Goal: Transaction & Acquisition: Purchase product/service

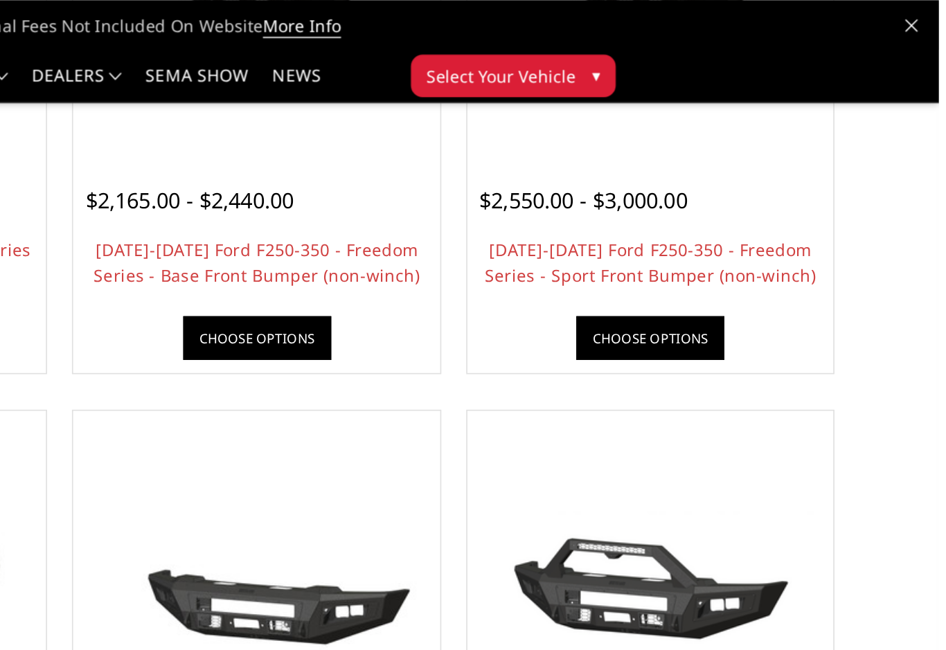
scroll to position [609, 0]
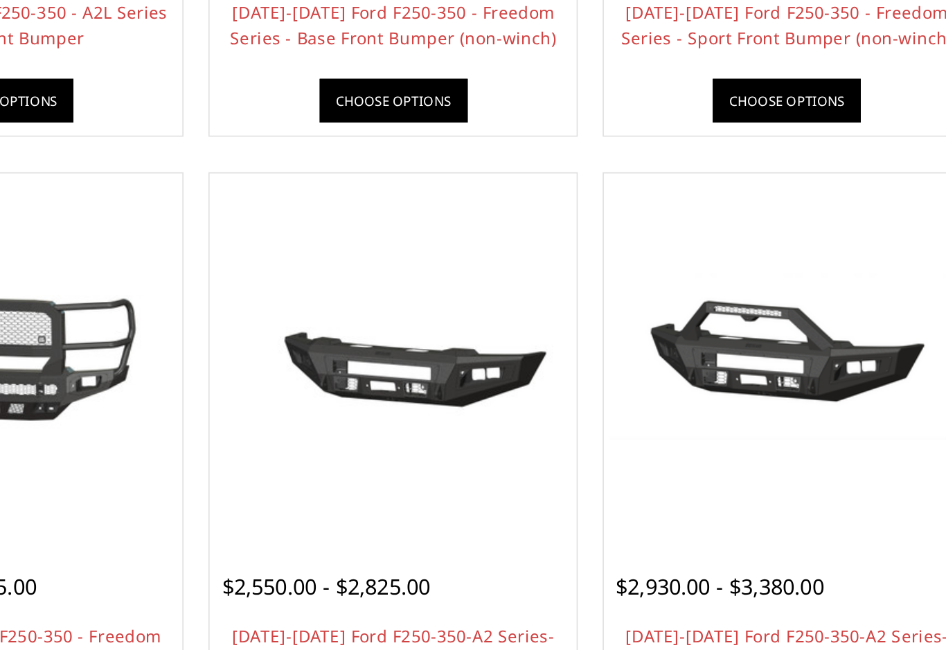
click at [673, 329] on img at bounding box center [776, 398] width 207 height 138
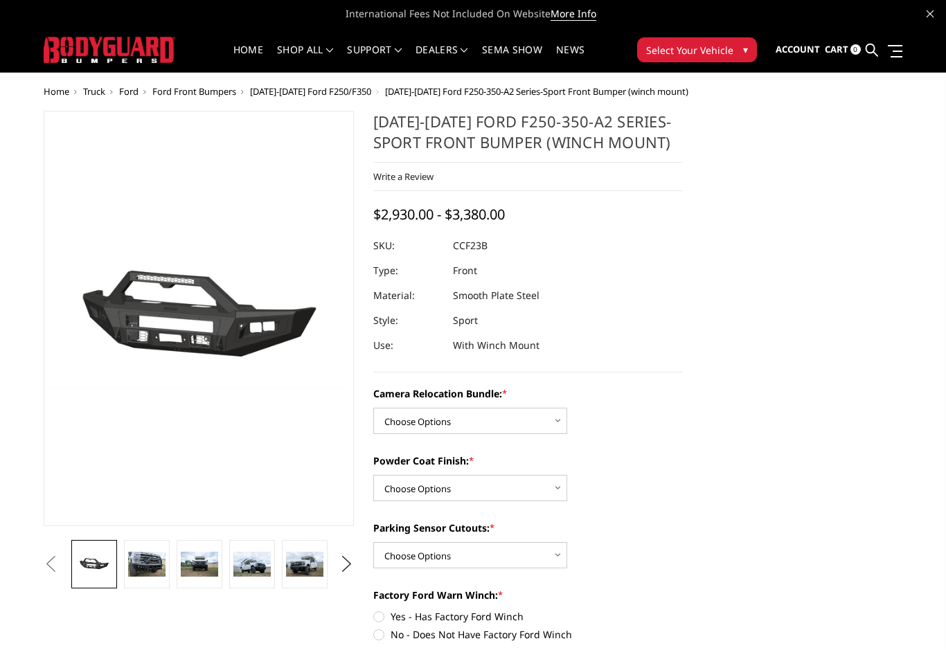
click at [152, 579] on link at bounding box center [147, 564] width 46 height 48
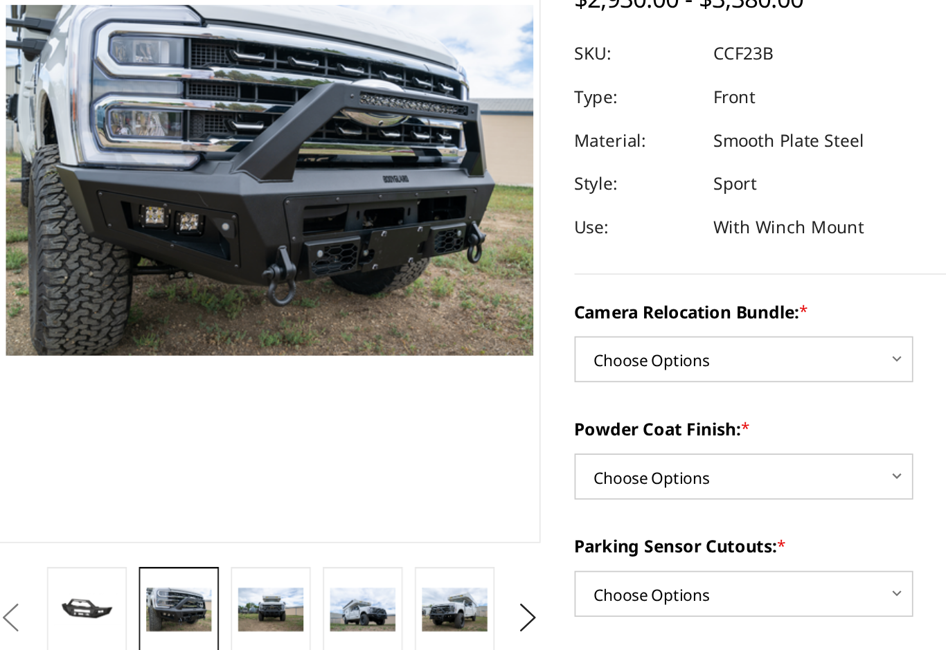
click at [181, 511] on img at bounding box center [199, 523] width 37 height 25
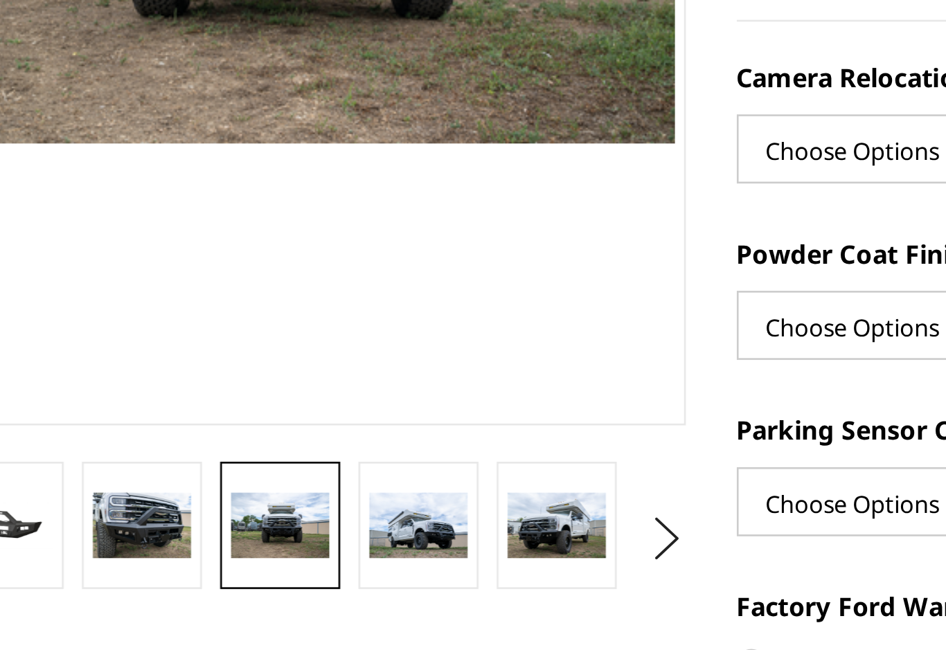
click at [233, 511] on img at bounding box center [251, 523] width 37 height 25
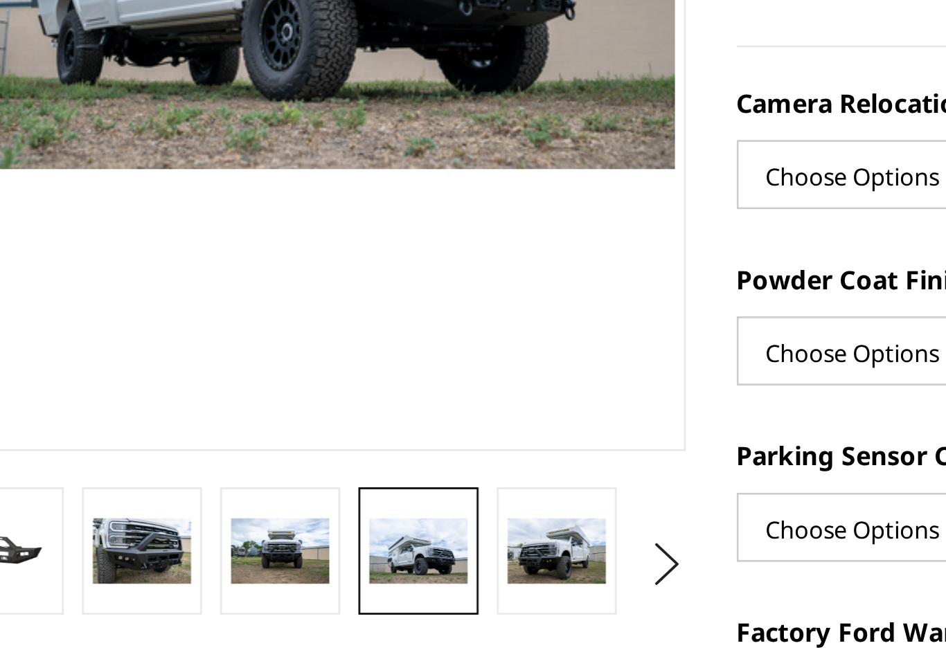
click at [286, 511] on img at bounding box center [304, 523] width 37 height 25
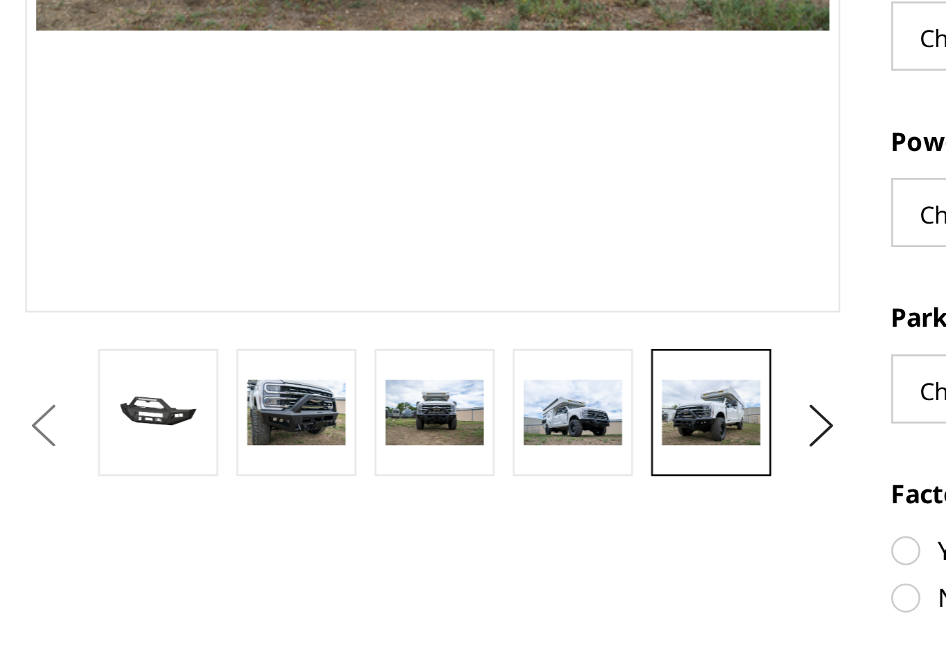
click at [336, 518] on button "Next" at bounding box center [346, 528] width 21 height 21
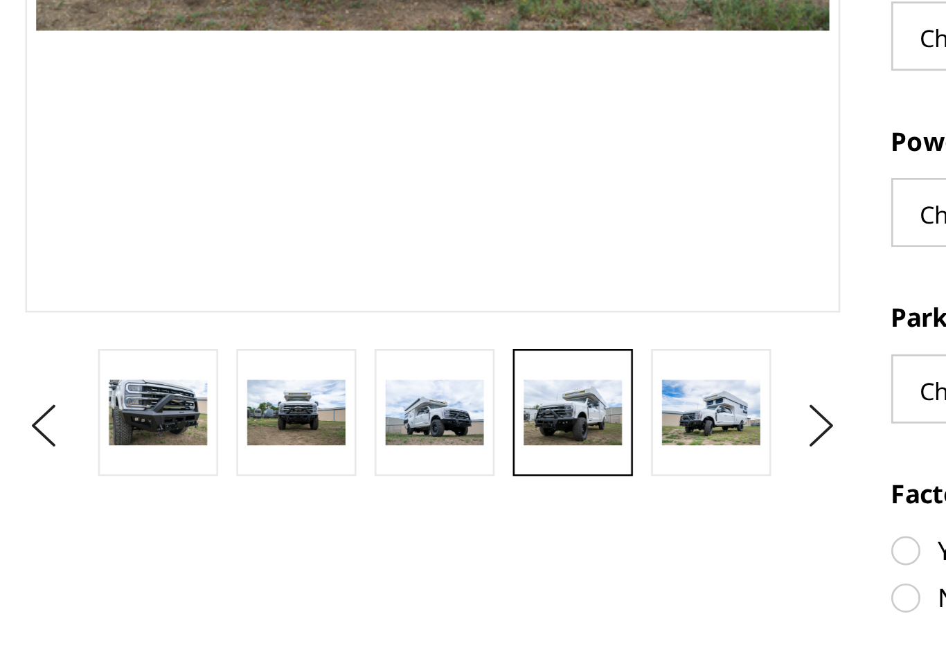
click at [286, 511] on img at bounding box center [304, 523] width 37 height 25
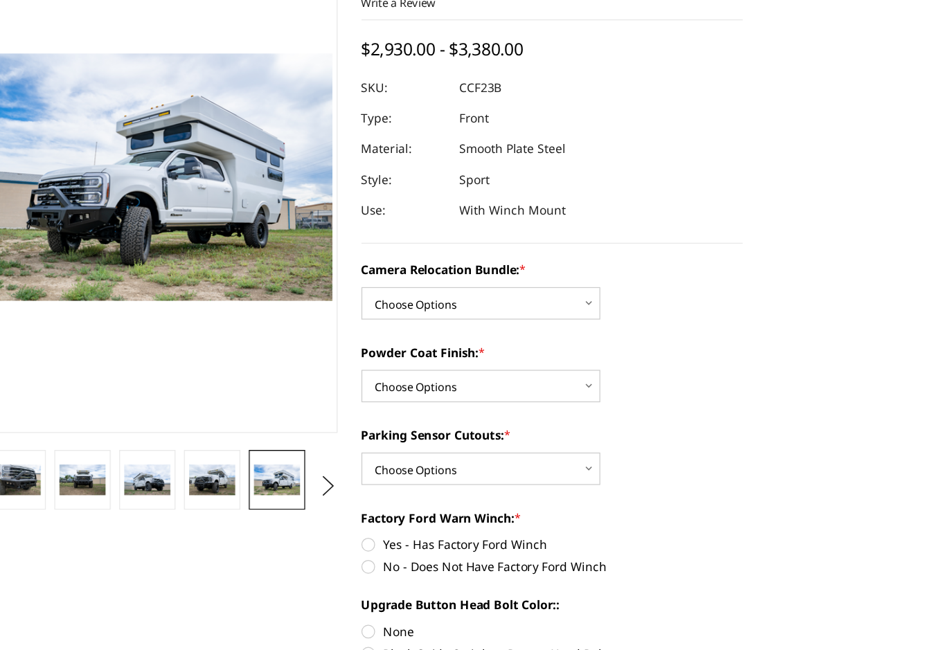
scroll to position [33, 0]
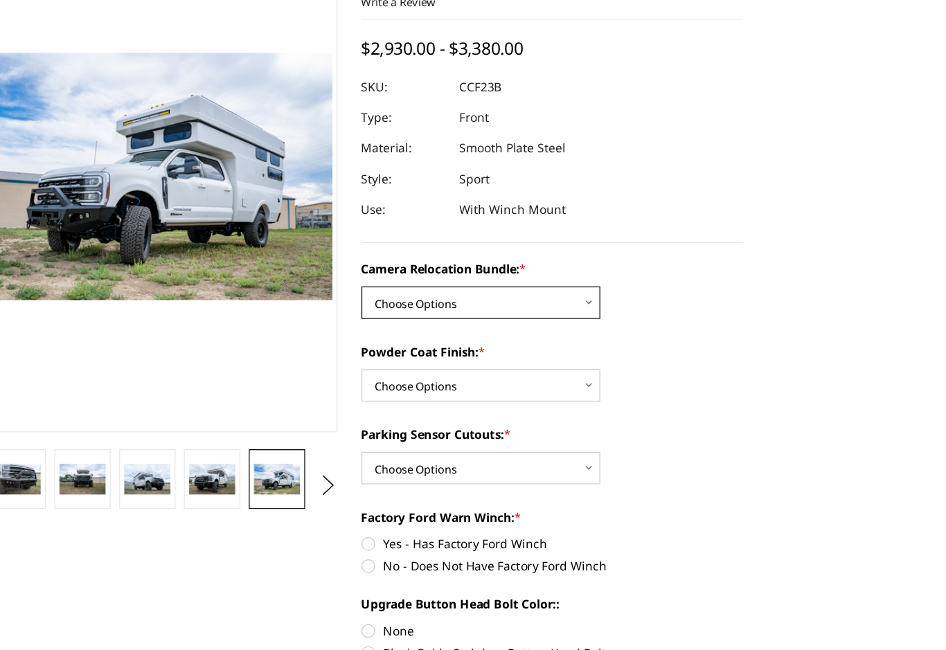
click at [478, 334] on select "Choose Options WITHOUT Camera Relocation Bundle WITH Camera Relocation Bundle" at bounding box center [470, 347] width 194 height 26
select select "2614"
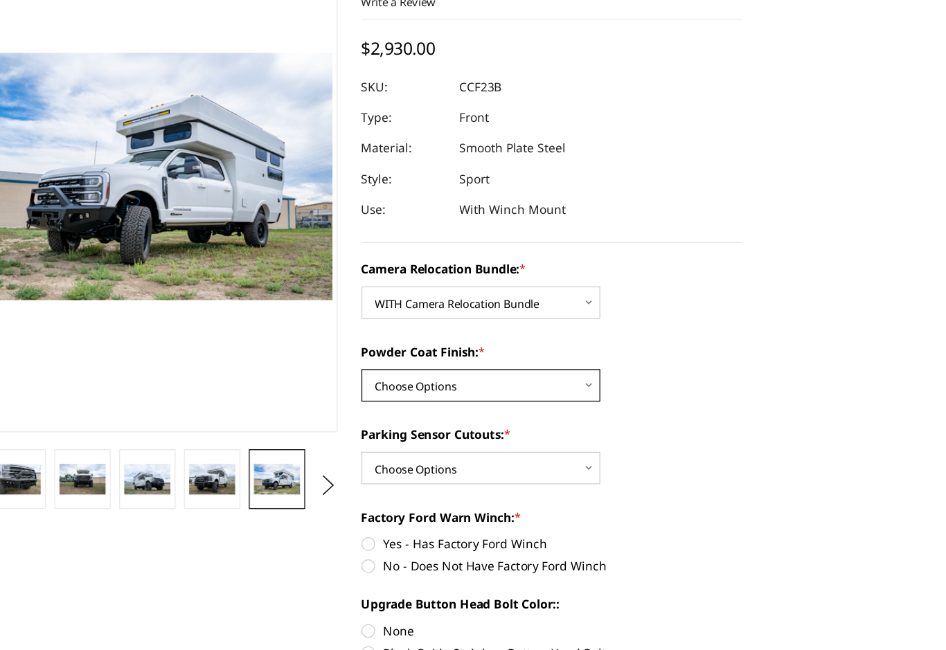
click at [477, 401] on select "Choose Options Textured Black Powder Coat Bare Metal" at bounding box center [470, 414] width 194 height 26
select select "2613"
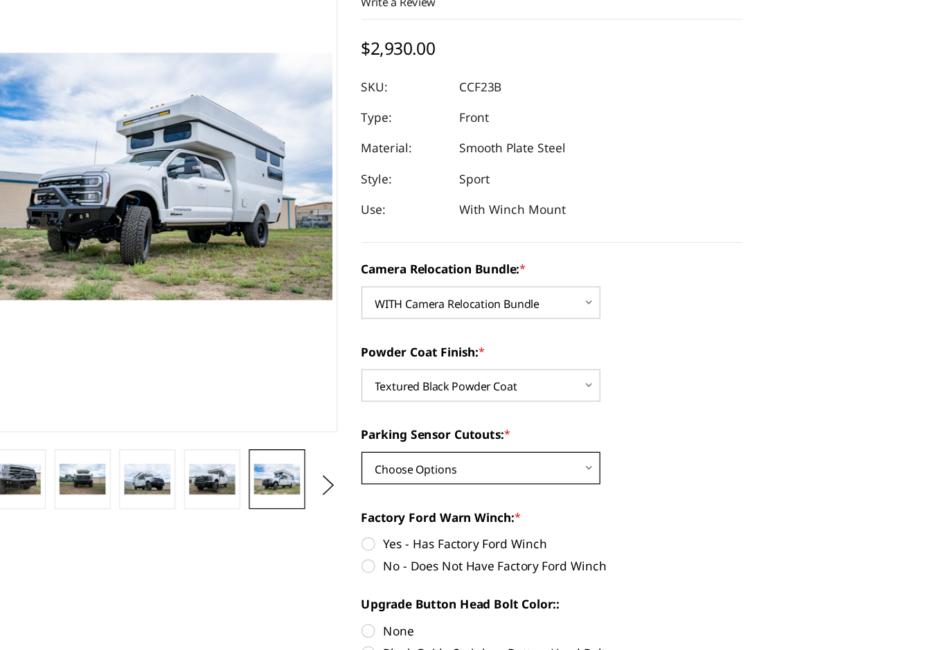
click at [471, 469] on select "Choose Options Yes - With Parking Sensor Cutouts No - Without Parking Sensor Cu…" at bounding box center [470, 482] width 194 height 26
select select "2611"
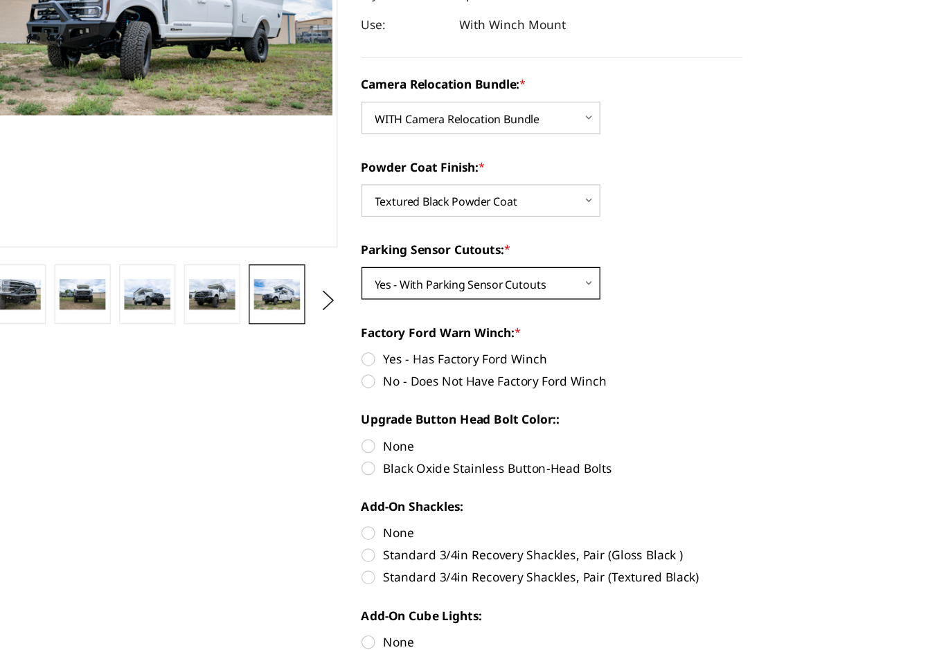
scroll to position [192, 0]
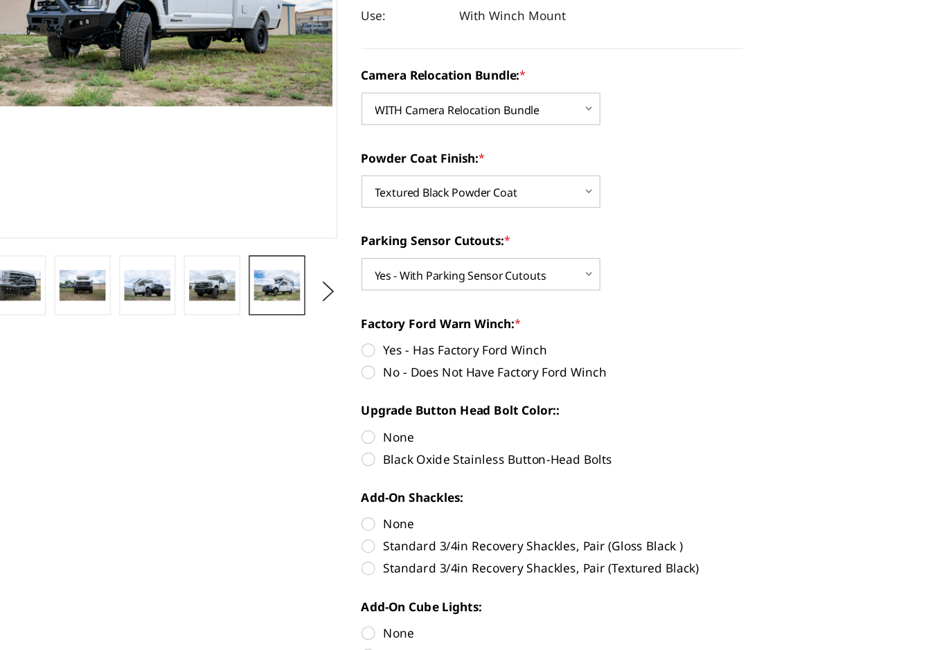
click at [373, 394] on label "No - Does Not Have Factory Ford Winch" at bounding box center [528, 401] width 310 height 15
click at [682, 376] on input "No - Does Not Have Factory Ford Winch" at bounding box center [682, 376] width 1 height 1
radio input "true"
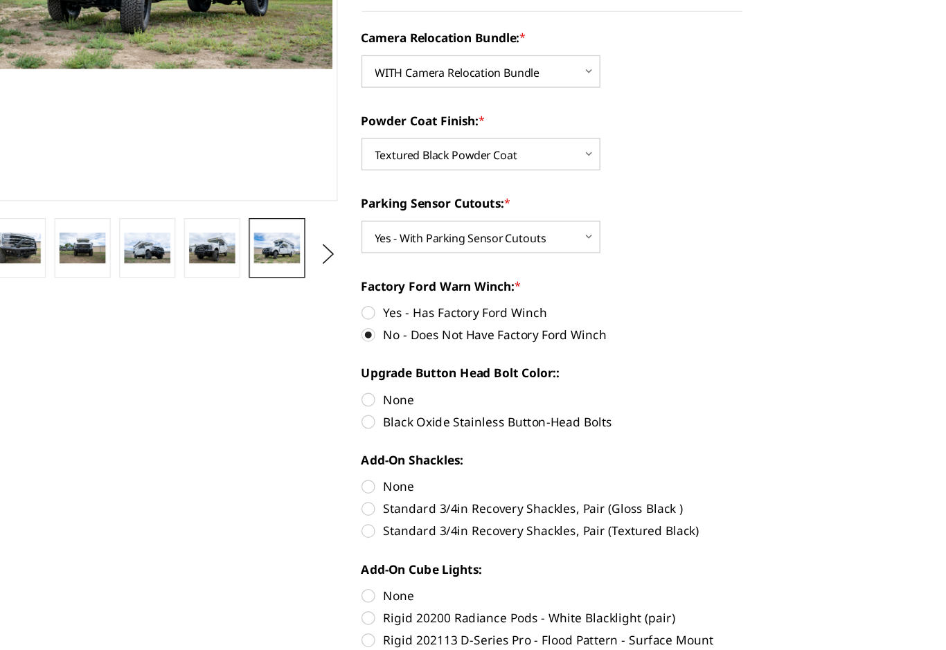
scroll to position [221, 0]
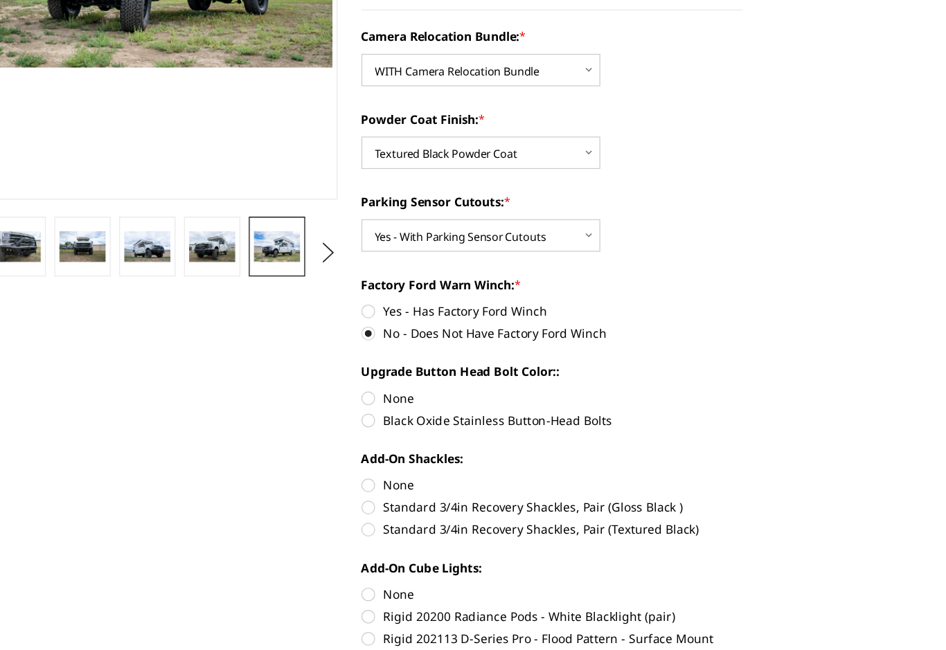
click at [373, 436] on label "Black Oxide Stainless Button-Head Bolts" at bounding box center [528, 443] width 310 height 15
click at [682, 418] on input "Black Oxide Stainless Button-Head Bolts" at bounding box center [682, 418] width 1 height 1
radio input "true"
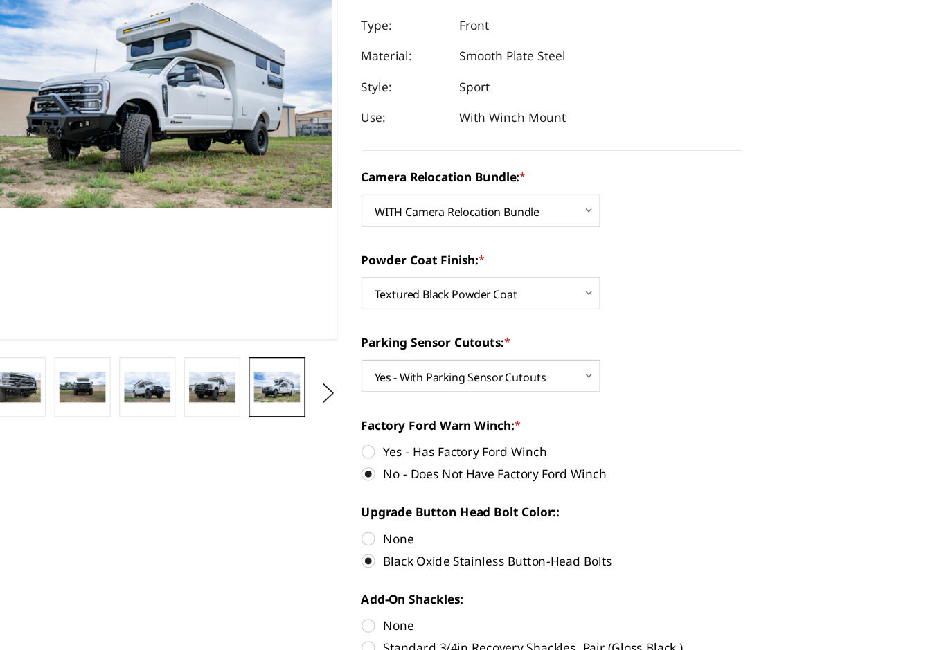
scroll to position [109, 0]
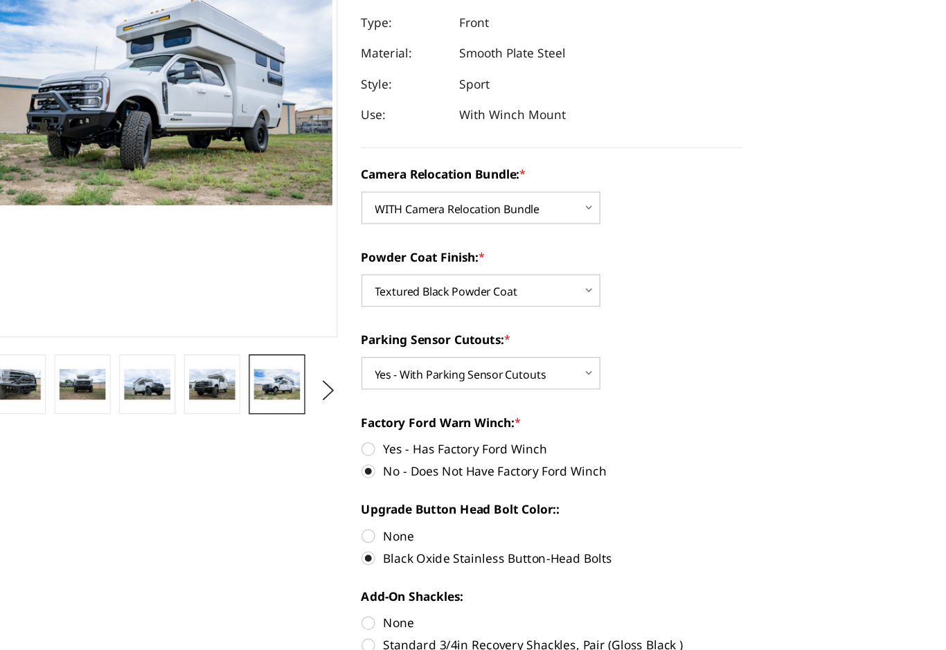
click at [373, 530] on label "None" at bounding box center [528, 537] width 310 height 15
click at [373, 530] on input "None" at bounding box center [373, 530] width 1 height 1
radio input "true"
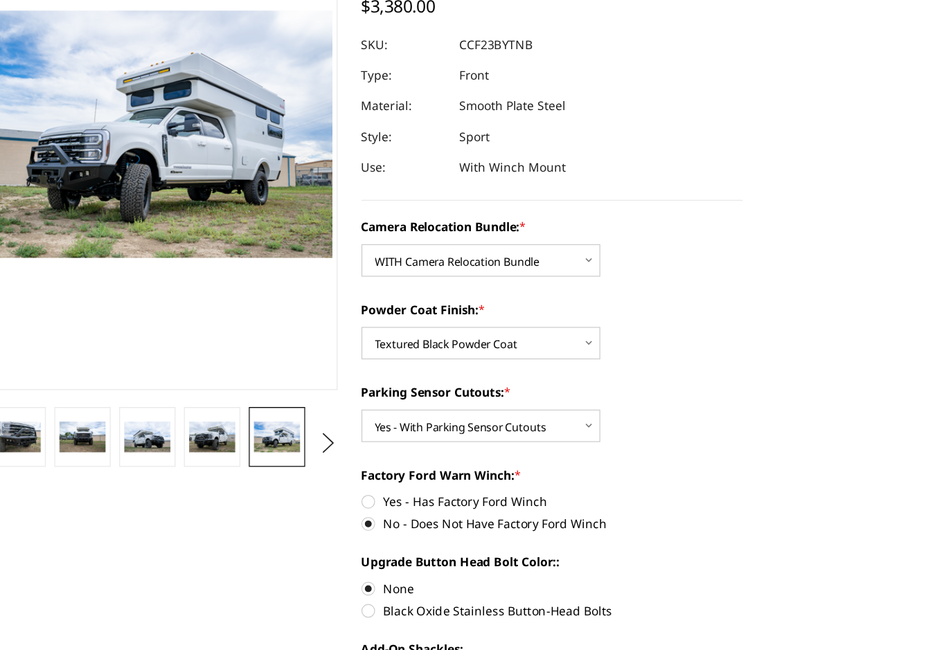
scroll to position [125, 0]
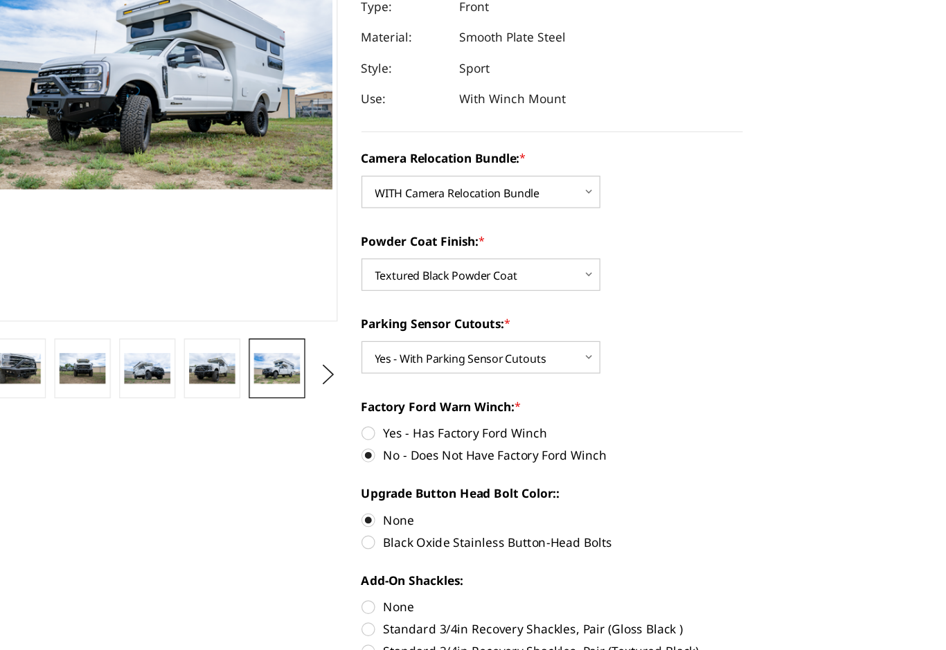
click at [373, 532] on label "Black Oxide Stainless Button-Head Bolts" at bounding box center [528, 539] width 310 height 15
click at [682, 514] on input "Black Oxide Stainless Button-Head Bolts" at bounding box center [682, 514] width 1 height 1
radio input "true"
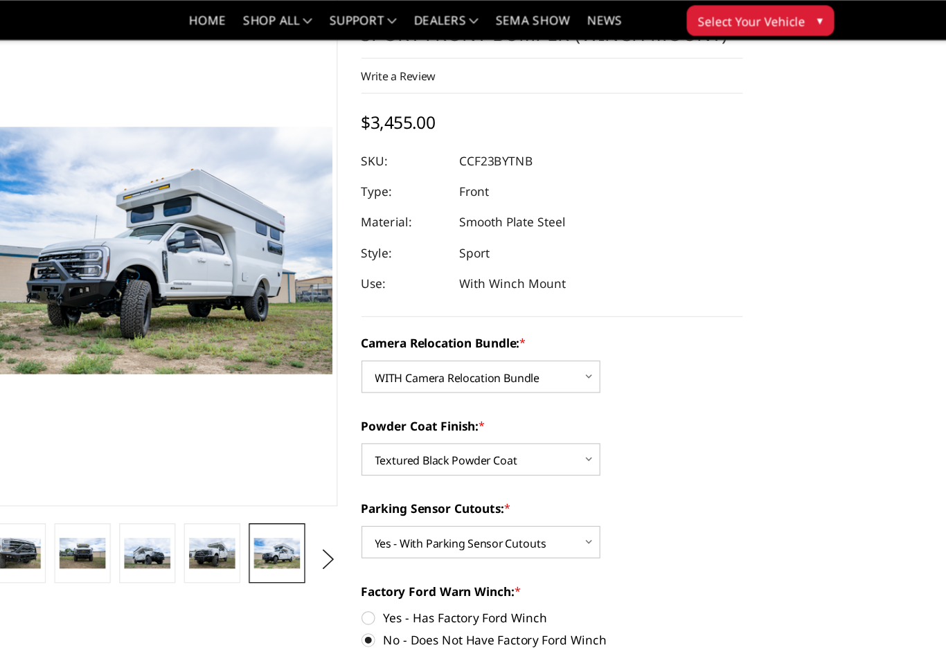
scroll to position [0, 0]
